Goal: Communication & Community: Answer question/provide support

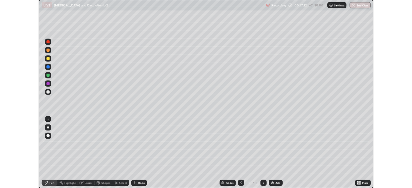
scroll to position [232, 412]
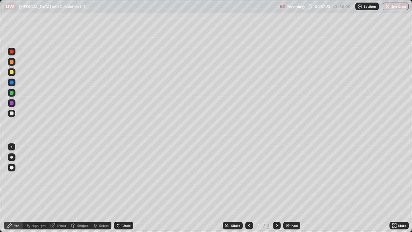
click at [290, 188] on img at bounding box center [287, 225] width 5 height 5
click at [249, 188] on icon at bounding box center [249, 225] width 5 height 5
click at [56, 188] on div "Eraser" at bounding box center [58, 226] width 21 height 8
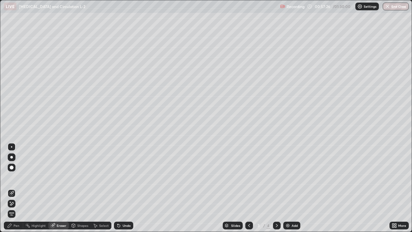
click at [12, 188] on span "Erase all" at bounding box center [11, 214] width 7 height 4
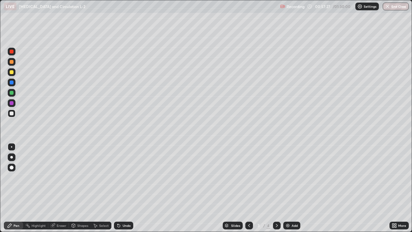
click at [16, 188] on div "Pen" at bounding box center [17, 225] width 6 height 3
click at [10, 115] on div at bounding box center [12, 113] width 4 height 4
click at [55, 188] on icon at bounding box center [52, 225] width 5 height 5
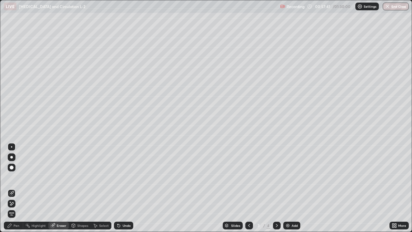
click at [52, 188] on icon at bounding box center [53, 226] width 4 height 4
click at [13, 188] on div "Pen" at bounding box center [13, 226] width 19 height 8
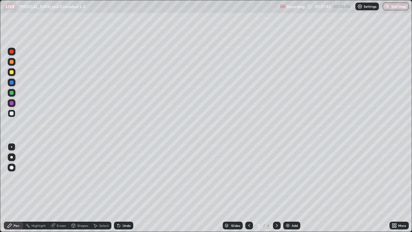
click at [57, 188] on div "Eraser" at bounding box center [62, 225] width 10 height 3
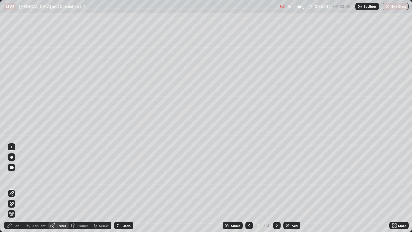
click at [14, 188] on div "Erase all" at bounding box center [12, 214] width 8 height 8
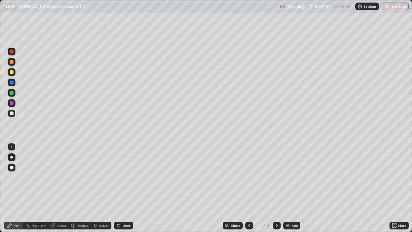
click at [12, 188] on icon at bounding box center [9, 225] width 5 height 5
click at [10, 188] on icon at bounding box center [10, 226] width 4 height 4
click at [58, 188] on div "Eraser" at bounding box center [58, 226] width 21 height 8
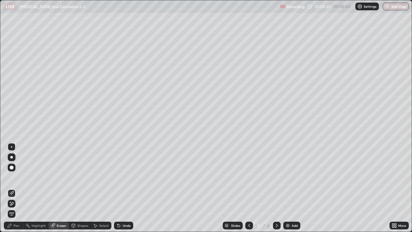
click at [14, 188] on span "Erase all" at bounding box center [11, 214] width 7 height 4
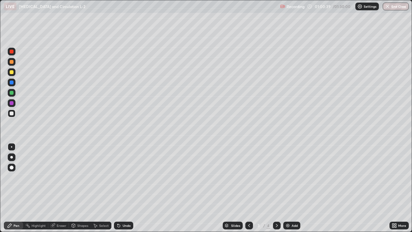
click at [12, 188] on icon at bounding box center [9, 225] width 5 height 5
click at [14, 188] on div "Pen" at bounding box center [17, 225] width 6 height 3
click at [13, 113] on div at bounding box center [12, 113] width 4 height 4
click at [13, 53] on div at bounding box center [12, 52] width 4 height 4
click at [12, 72] on div at bounding box center [12, 72] width 4 height 4
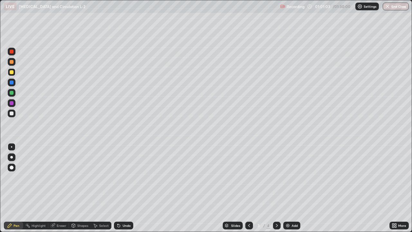
click at [11, 85] on div at bounding box center [12, 83] width 8 height 8
click at [12, 73] on div at bounding box center [12, 72] width 4 height 4
click at [14, 93] on div at bounding box center [12, 93] width 8 height 8
click at [13, 105] on div at bounding box center [12, 103] width 4 height 4
click at [11, 73] on div at bounding box center [12, 72] width 4 height 4
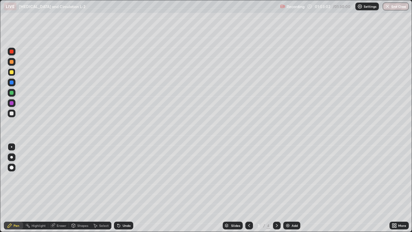
click at [13, 113] on div at bounding box center [12, 113] width 4 height 4
click at [12, 62] on div at bounding box center [12, 62] width 4 height 4
click at [13, 53] on div at bounding box center [12, 52] width 4 height 4
click at [11, 62] on div at bounding box center [12, 62] width 4 height 4
click at [13, 73] on div at bounding box center [12, 72] width 4 height 4
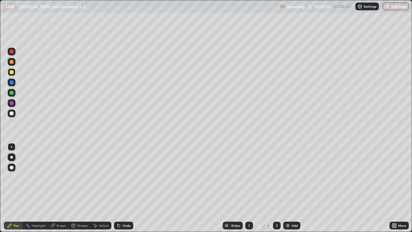
click at [13, 75] on div at bounding box center [12, 72] width 8 height 8
click at [13, 82] on div at bounding box center [12, 83] width 4 height 4
click at [62, 188] on div "Eraser" at bounding box center [58, 226] width 21 height 8
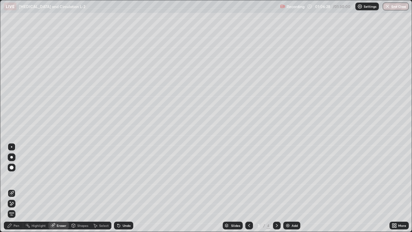
click at [26, 188] on circle at bounding box center [25, 224] width 1 height 1
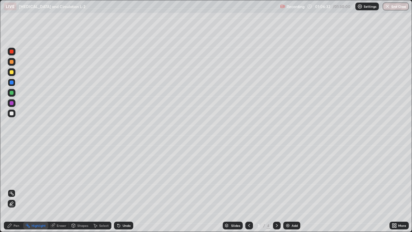
click at [59, 188] on div "Eraser" at bounding box center [62, 225] width 10 height 3
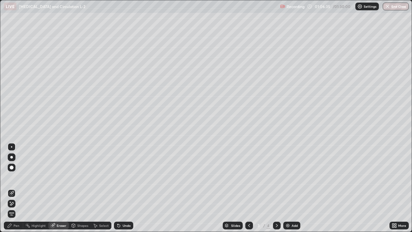
click at [15, 188] on div "Pen" at bounding box center [17, 225] width 6 height 3
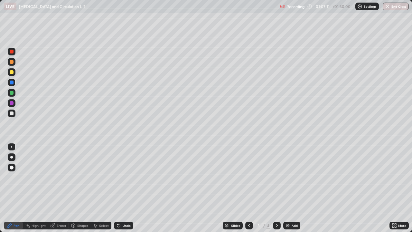
click at [62, 188] on div "Eraser" at bounding box center [62, 225] width 10 height 3
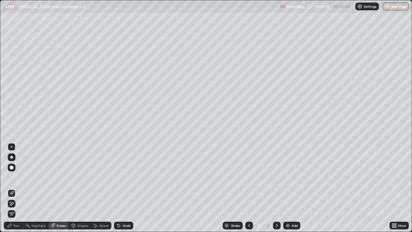
click at [17, 188] on div "Pen" at bounding box center [17, 225] width 6 height 3
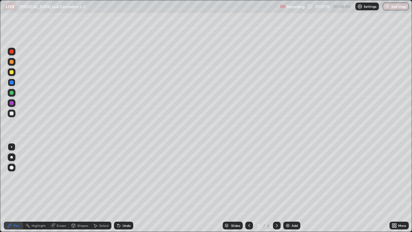
click at [12, 94] on div at bounding box center [12, 93] width 4 height 4
click at [94, 117] on icon at bounding box center [95, 117] width 3 height 3
click at [396, 188] on icon at bounding box center [396, 227] width 2 height 2
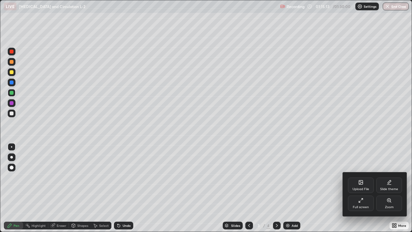
click at [364, 188] on div "Full screen" at bounding box center [361, 203] width 26 height 15
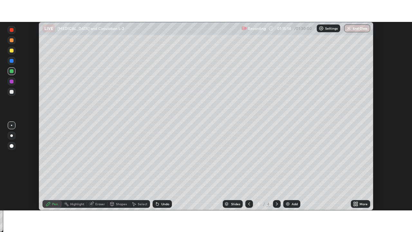
scroll to position [32020, 31797]
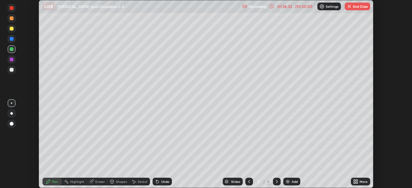
click at [361, 182] on div "More" at bounding box center [364, 181] width 8 height 3
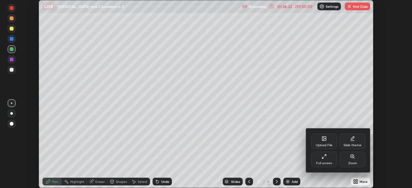
click at [331, 159] on div "Full screen" at bounding box center [324, 159] width 26 height 15
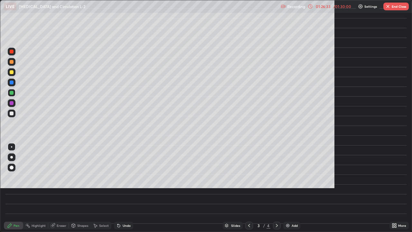
scroll to position [232, 412]
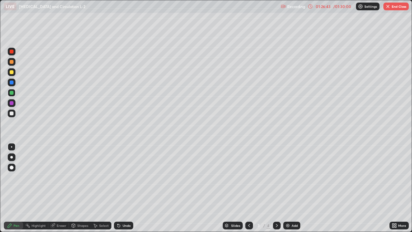
click at [396, 9] on button "End Class" at bounding box center [396, 7] width 25 height 8
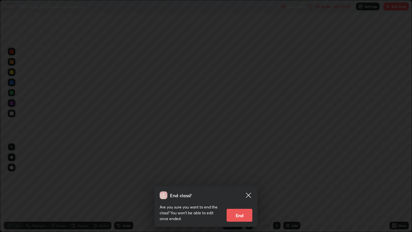
click at [241, 188] on button "End" at bounding box center [240, 215] width 26 height 13
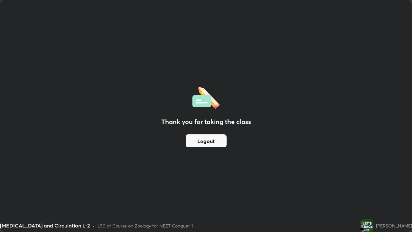
click at [213, 140] on button "Logout" at bounding box center [206, 140] width 41 height 13
click at [212, 140] on button "Logout" at bounding box center [206, 140] width 41 height 13
click at [213, 141] on button "Logout" at bounding box center [206, 140] width 41 height 13
click at [126, 157] on div "Thank you for taking the class Logout" at bounding box center [206, 115] width 412 height 231
